Goal: Check status: Check status

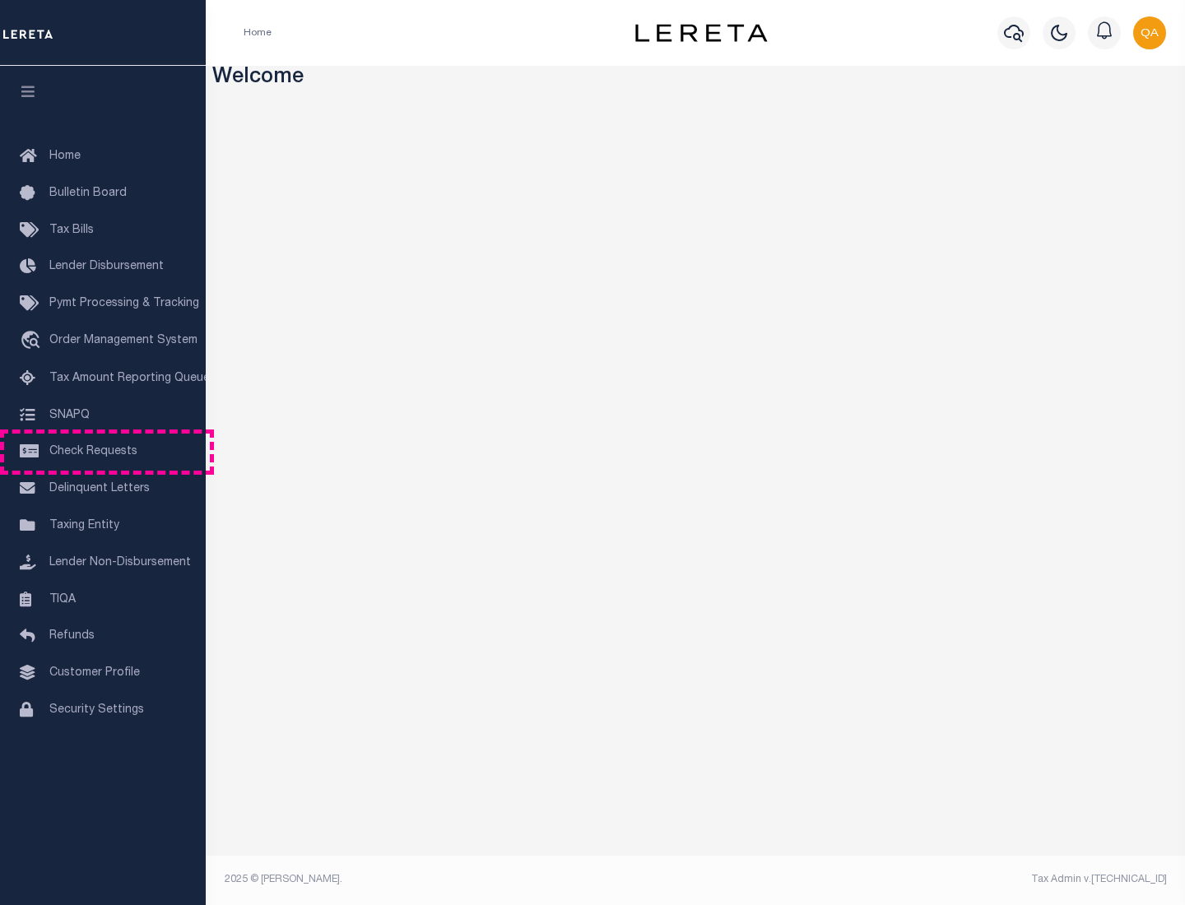
click at [103, 452] on span "Check Requests" at bounding box center [93, 452] width 88 height 12
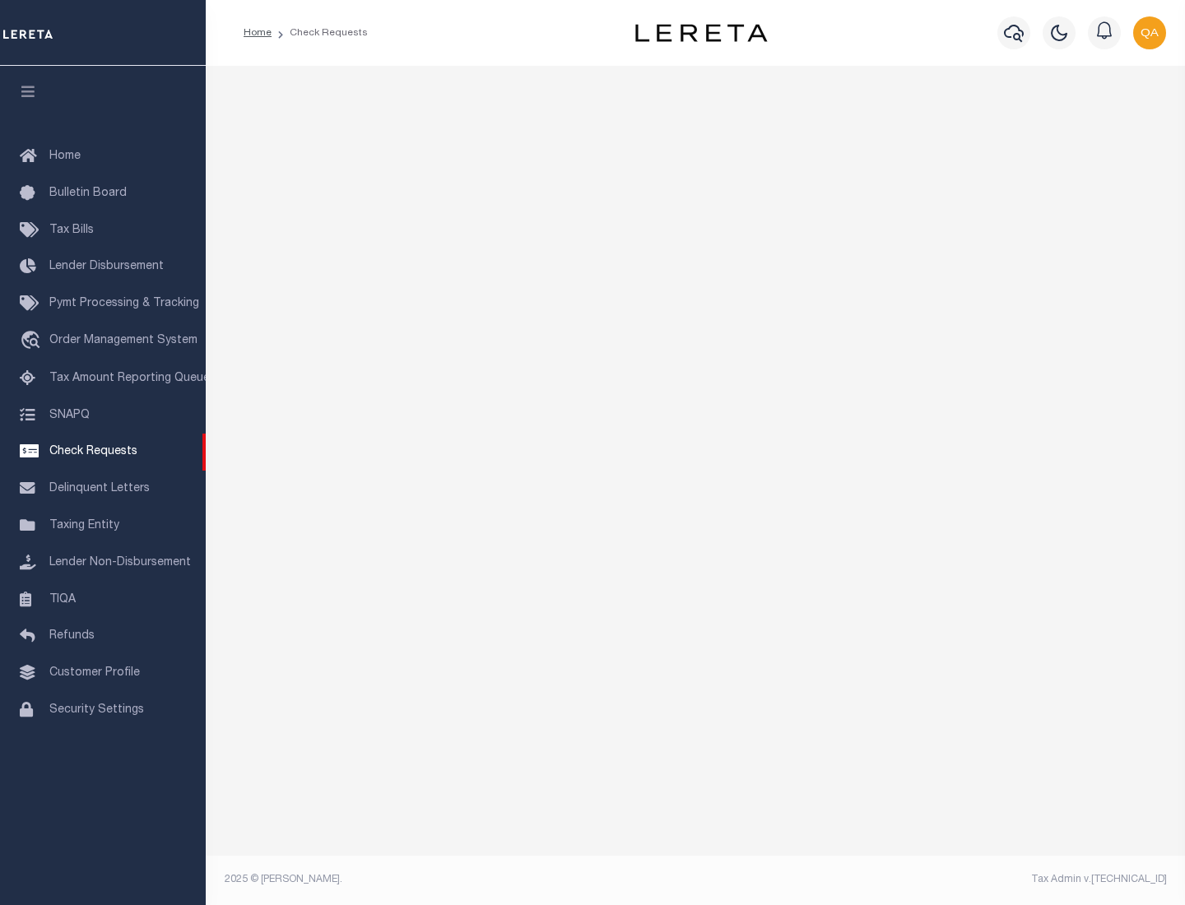
select select "50"
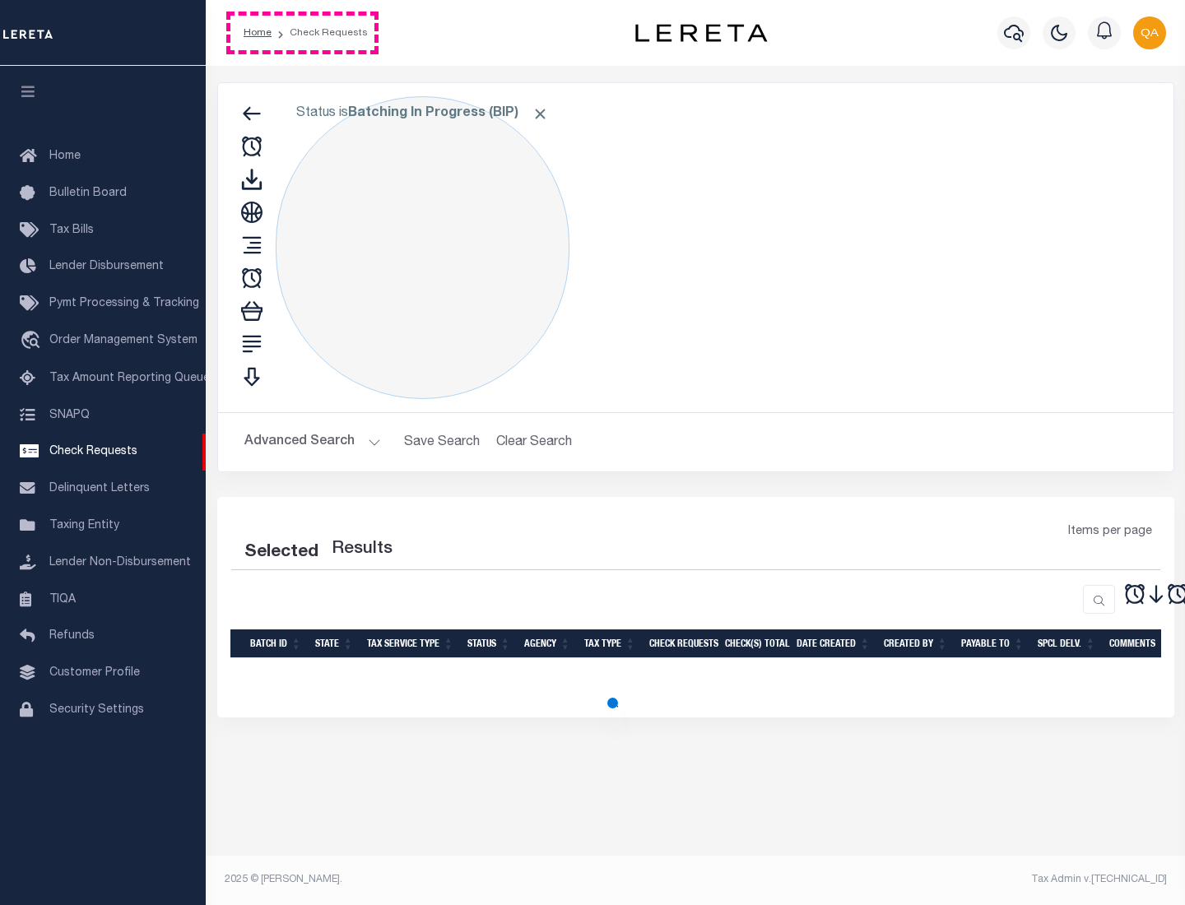
select select "50"
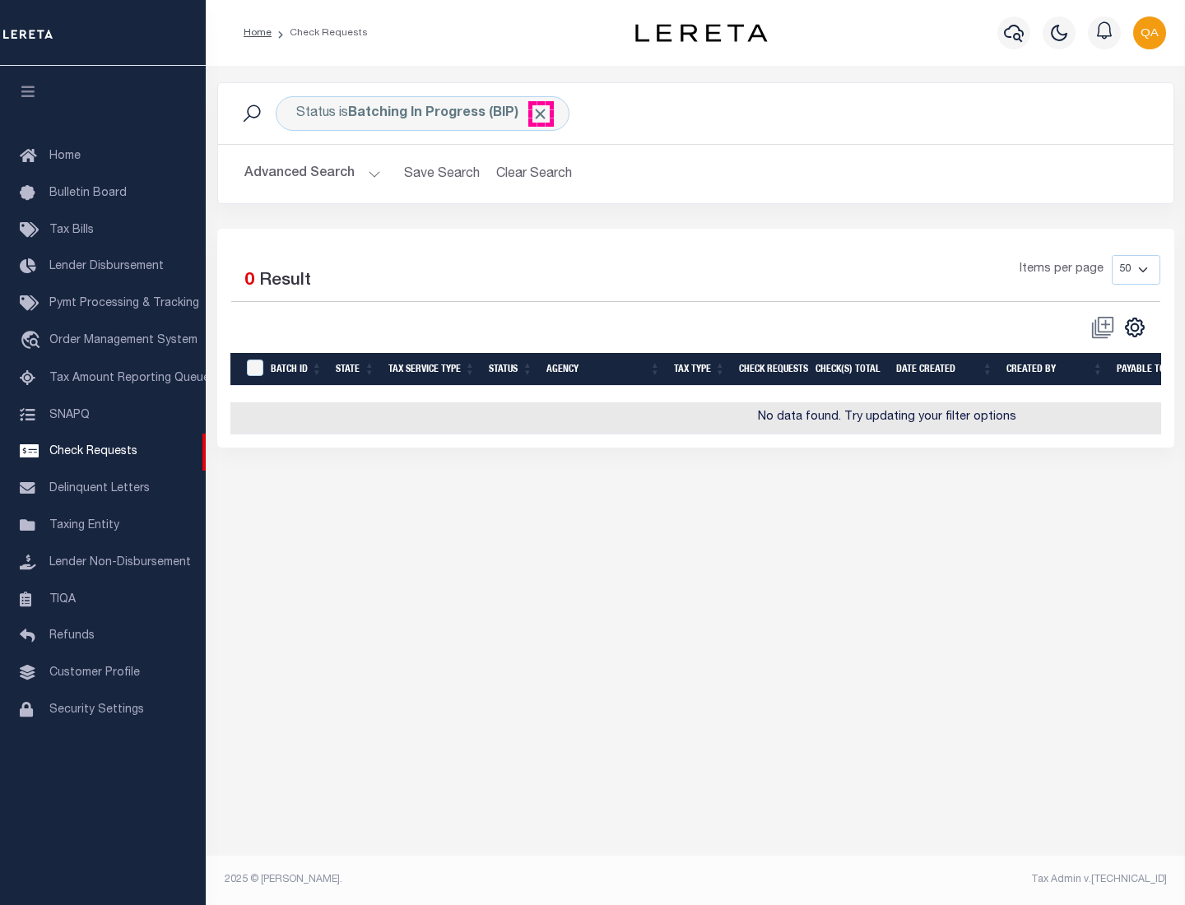
click at [541, 114] on span "Click to Remove" at bounding box center [540, 113] width 17 height 17
